Goal: Subscribe to service/newsletter

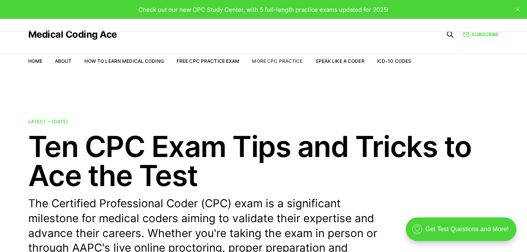
click at [266, 60] on link "More CPC Practice" at bounding box center [277, 61] width 51 height 6
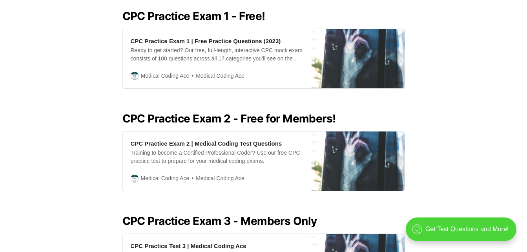
scroll to position [359, 0]
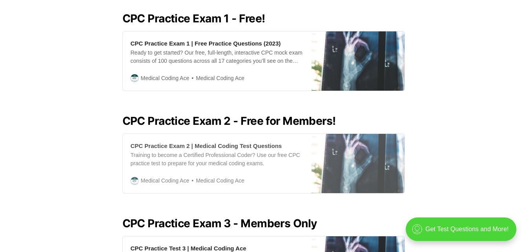
click at [219, 142] on div "CPC Practice Exam 2 | Medical Coding Test Questions" at bounding box center [206, 146] width 151 height 8
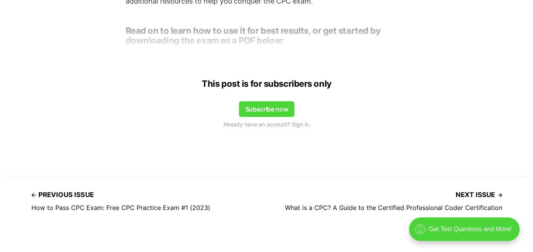
scroll to position [662, 0]
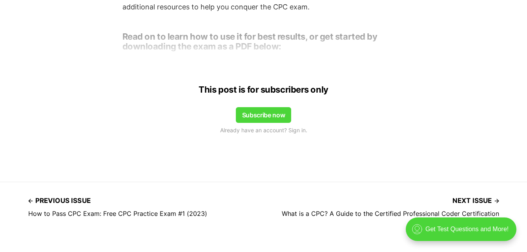
click at [273, 115] on button "Subscribe now" at bounding box center [264, 115] width 56 height 16
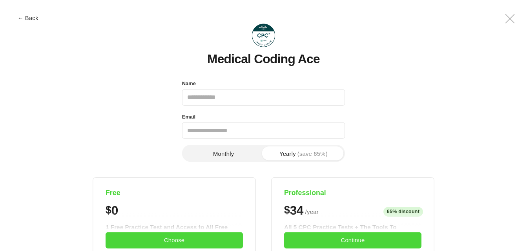
scroll to position [0, 0]
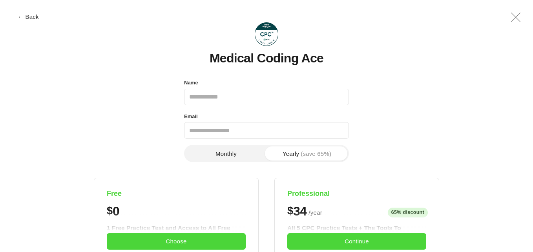
drag, startPoint x: 532, startPoint y: 69, endPoint x: 534, endPoint y: 104, distance: 35.3
click at [526, 104] on html "← Back .a{fill:none;stroke:currentColor;stroke-linecap:round;stroke-linejoin:ro…" at bounding box center [266, 126] width 533 height 252
click at [236, 103] on input "Name" at bounding box center [266, 97] width 165 height 16
type input "**********"
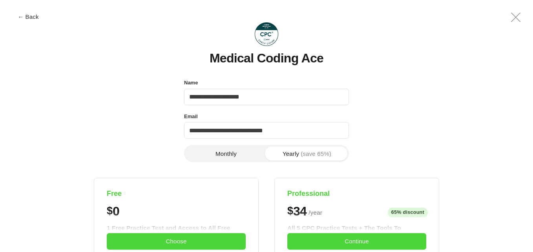
click at [222, 154] on button "Monthly" at bounding box center [225, 153] width 81 height 14
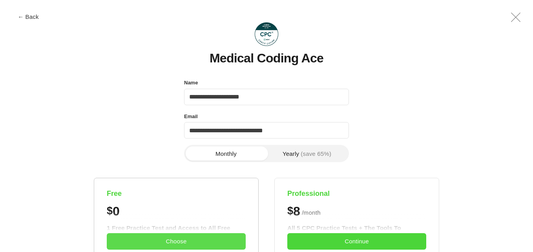
click at [180, 236] on button "Choose" at bounding box center [176, 241] width 139 height 16
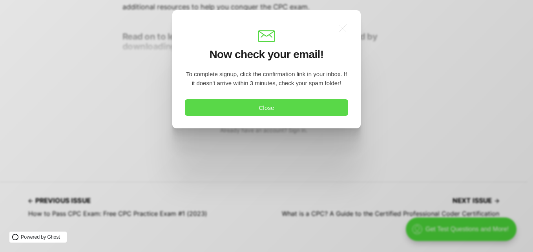
click at [212, 111] on button "Close" at bounding box center [266, 107] width 163 height 16
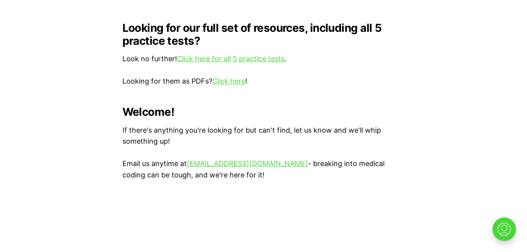
scroll to position [798, 0]
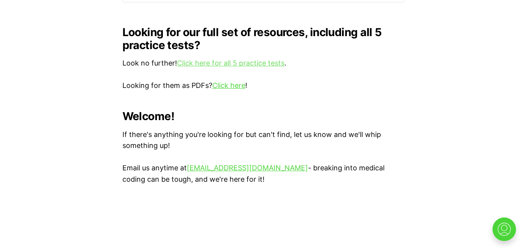
click at [225, 59] on link "Click here for all 5 practice tests" at bounding box center [230, 63] width 107 height 8
